Goal: Task Accomplishment & Management: Manage account settings

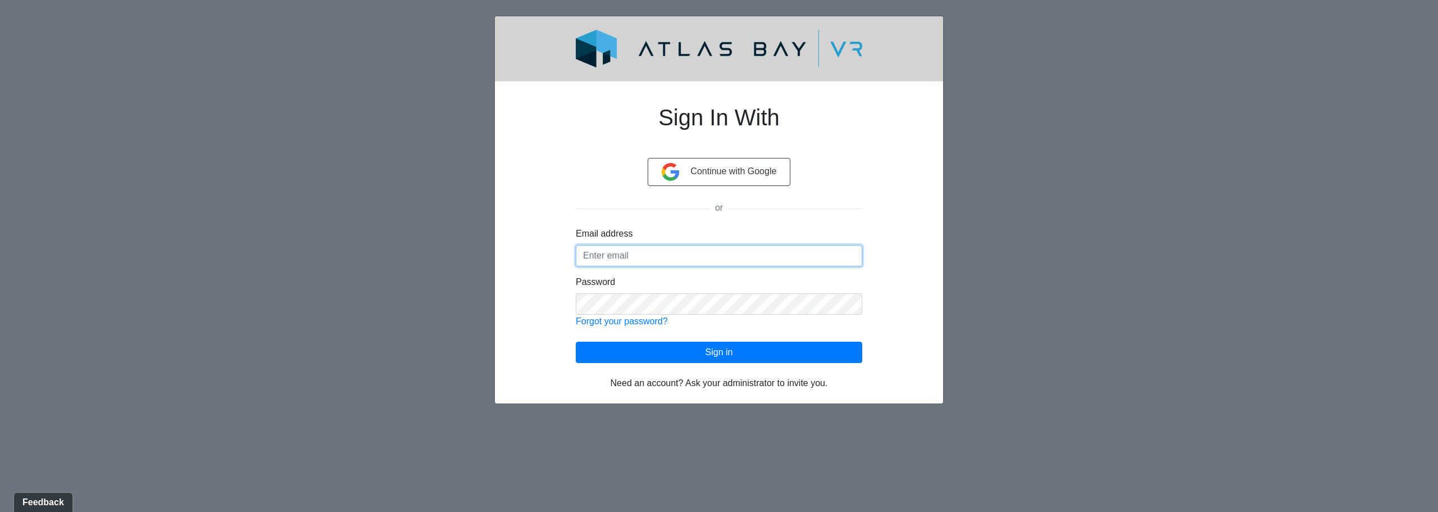
click at [620, 258] on input "Email address" at bounding box center [719, 255] width 286 height 21
click at [607, 249] on input "Email address" at bounding box center [719, 255] width 286 height 21
paste input "[PERSON_NAME][EMAIL_ADDRESS][DOMAIN_NAME]"
type input "[PERSON_NAME][EMAIL_ADDRESS][DOMAIN_NAME]"
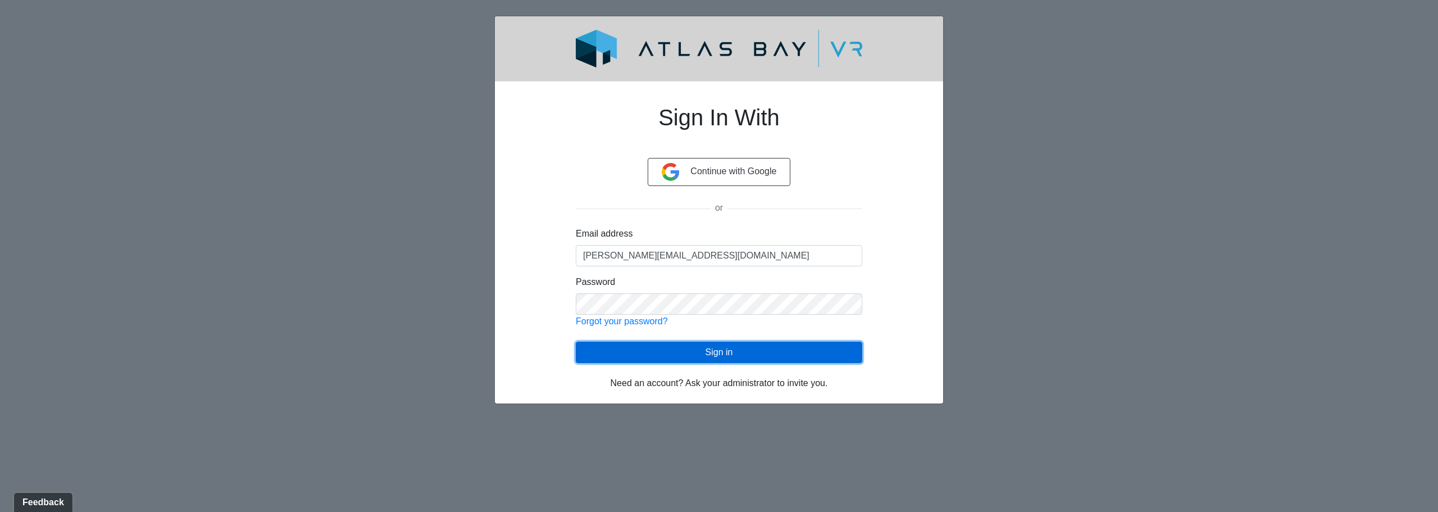
click at [680, 352] on button "Sign in" at bounding box center [719, 352] width 286 height 21
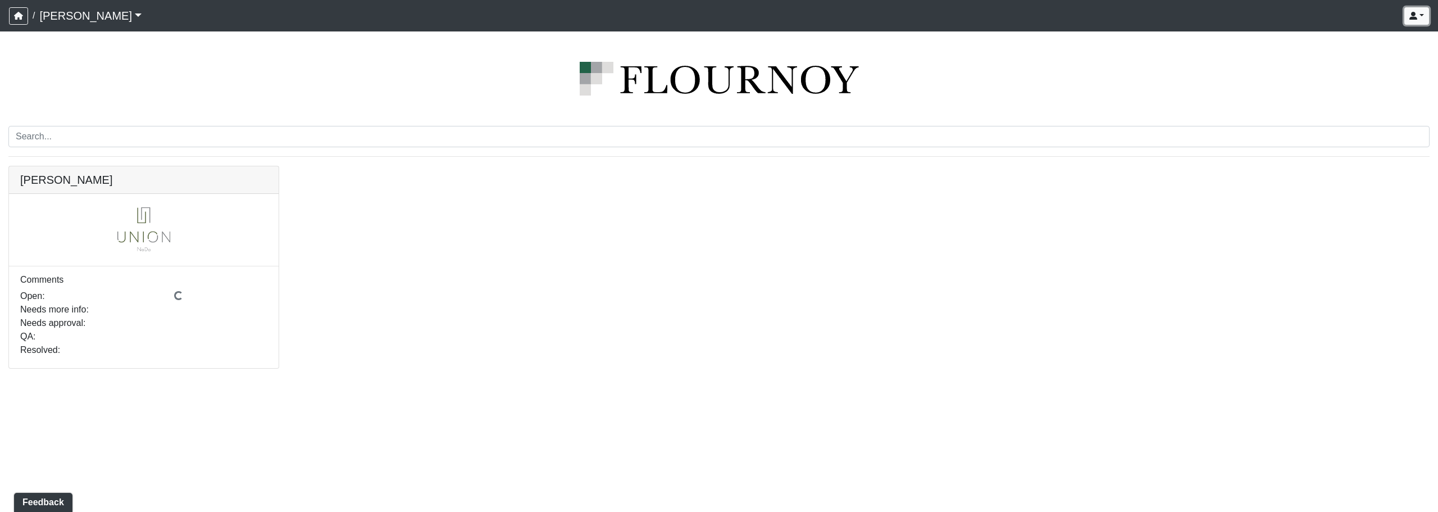
click at [1419, 12] on button "button" at bounding box center [1416, 15] width 25 height 17
click at [1205, 16] on div "alana@impulsifyinc.com Sign out" at bounding box center [787, 16] width 1283 height 22
click at [1377, 99] on div at bounding box center [718, 78] width 1421 height 67
